Goal: Task Accomplishment & Management: Manage account settings

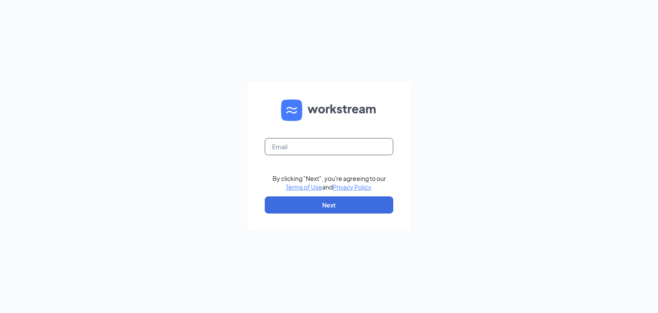
click at [288, 152] on input "text" at bounding box center [329, 146] width 129 height 17
type input "[EMAIL_ADDRESS][DOMAIN_NAME]"
click at [318, 210] on button "Next" at bounding box center [329, 204] width 129 height 17
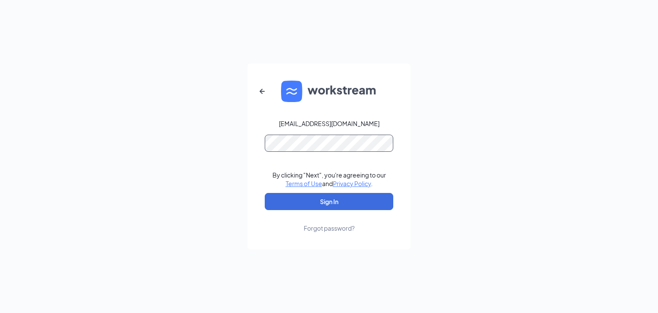
click at [265, 193] on button "Sign In" at bounding box center [329, 201] width 129 height 17
click at [325, 204] on button "Sign In" at bounding box center [329, 201] width 129 height 17
click at [265, 193] on button "Sign In" at bounding box center [329, 201] width 129 height 17
click at [319, 198] on button "Sign In" at bounding box center [329, 201] width 129 height 17
click at [334, 225] on div "Forgot password?" at bounding box center [329, 228] width 51 height 9
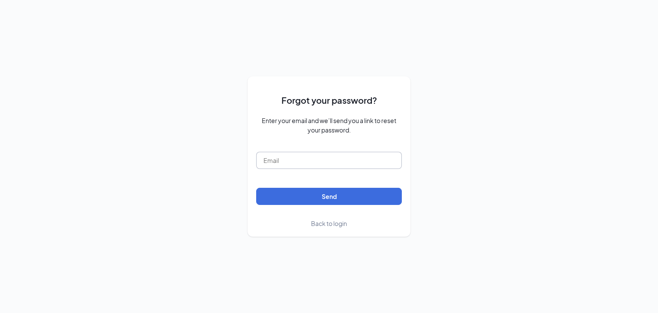
click at [278, 163] on input "text" at bounding box center [329, 160] width 146 height 17
type input "[EMAIL_ADDRESS][DOMAIN_NAME]"
click at [321, 200] on button "Send" at bounding box center [329, 196] width 146 height 17
